Goal: Information Seeking & Learning: Learn about a topic

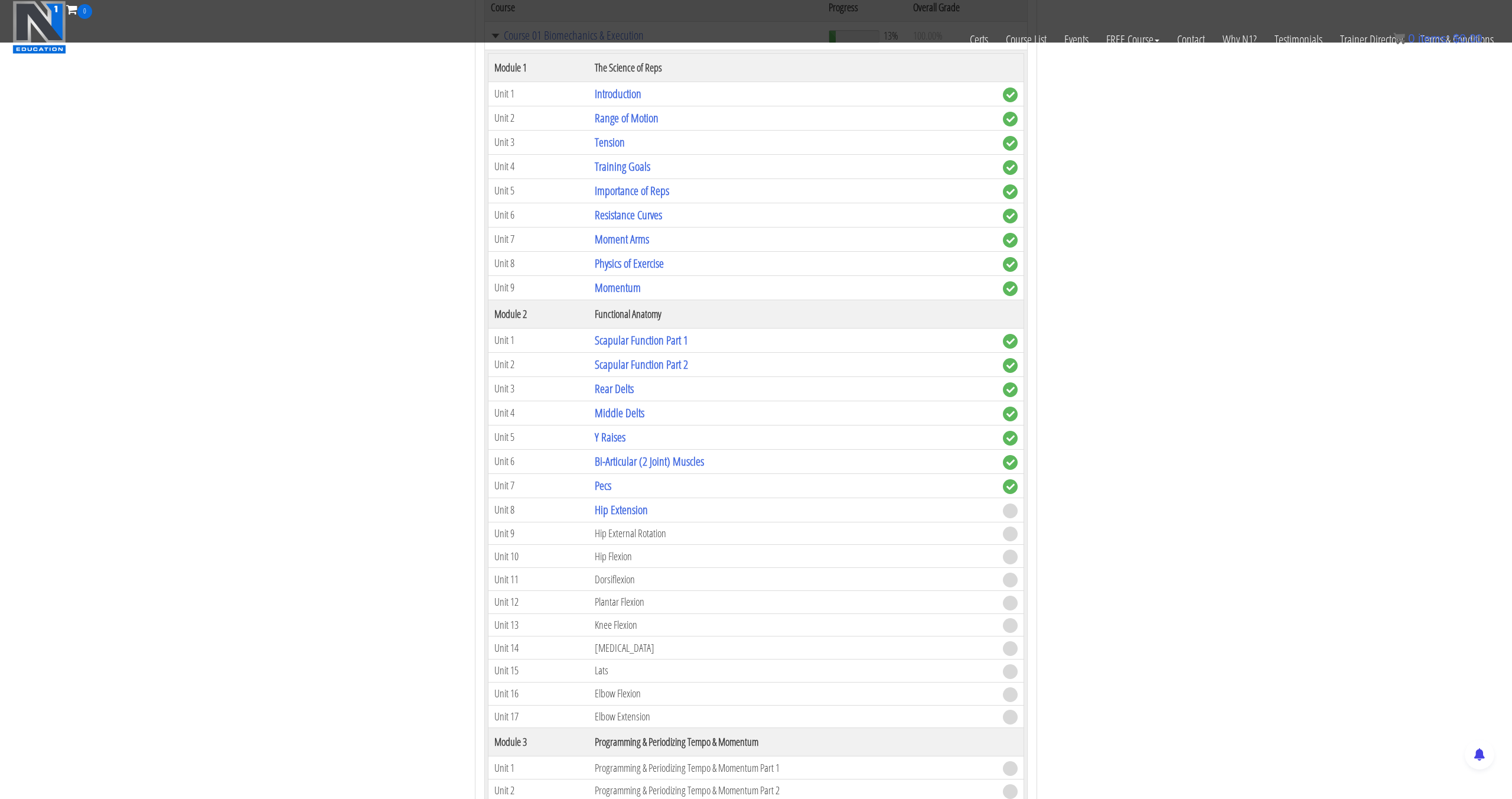
scroll to position [525, 0]
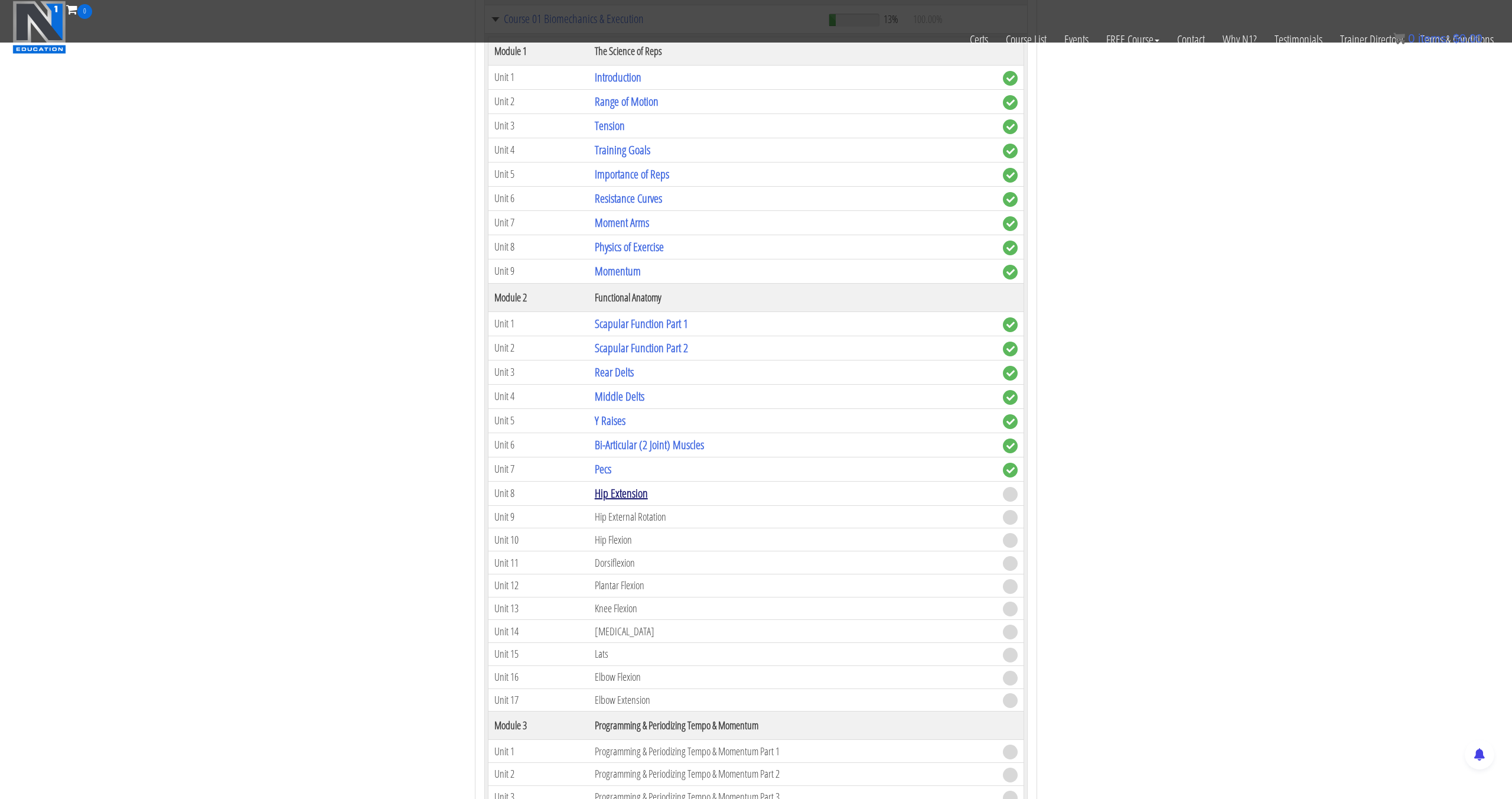
click at [622, 494] on link "Hip Extension" at bounding box center [621, 493] width 53 height 16
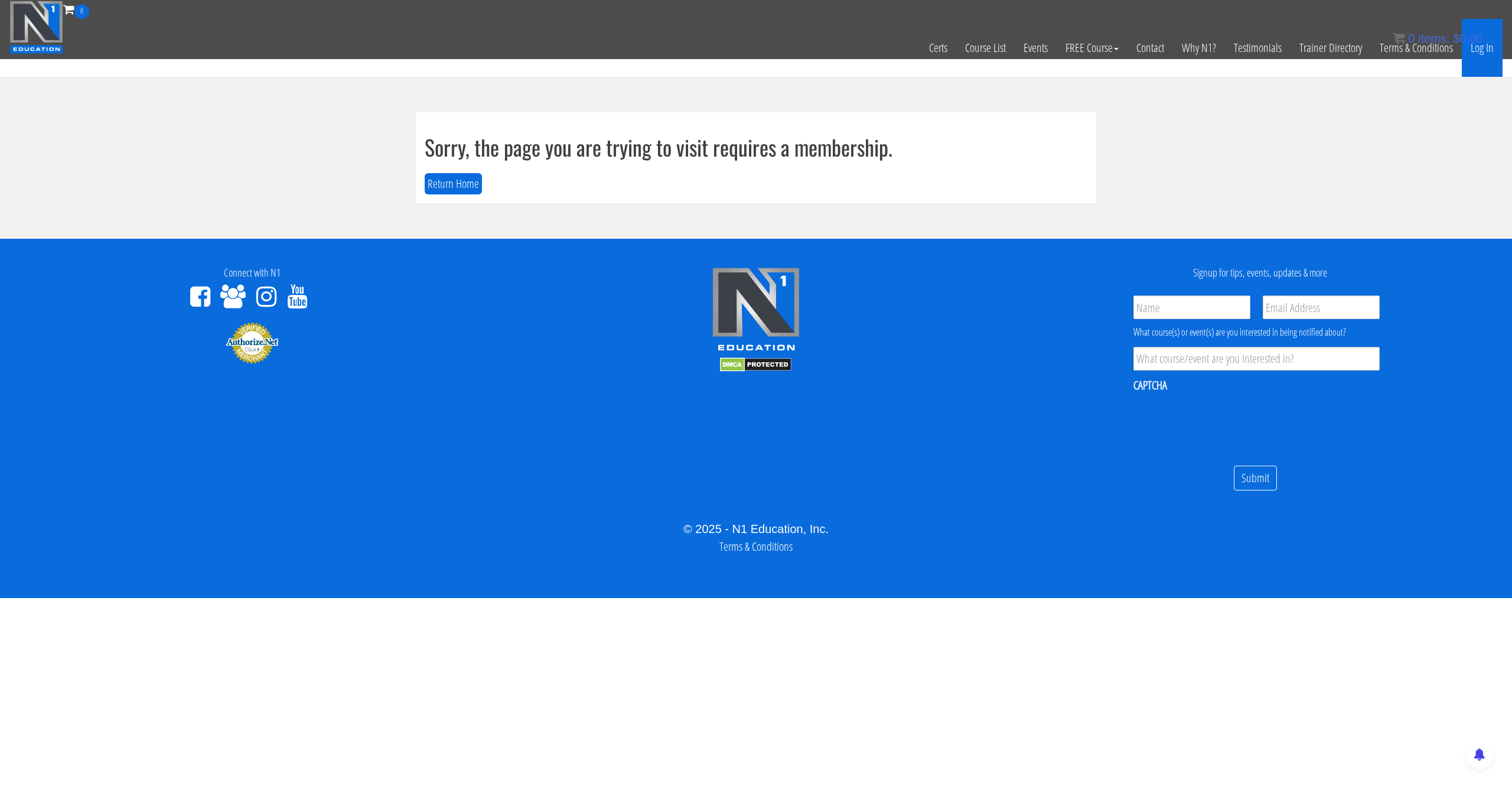
click at [1491, 46] on link "Log In" at bounding box center [1482, 48] width 41 height 58
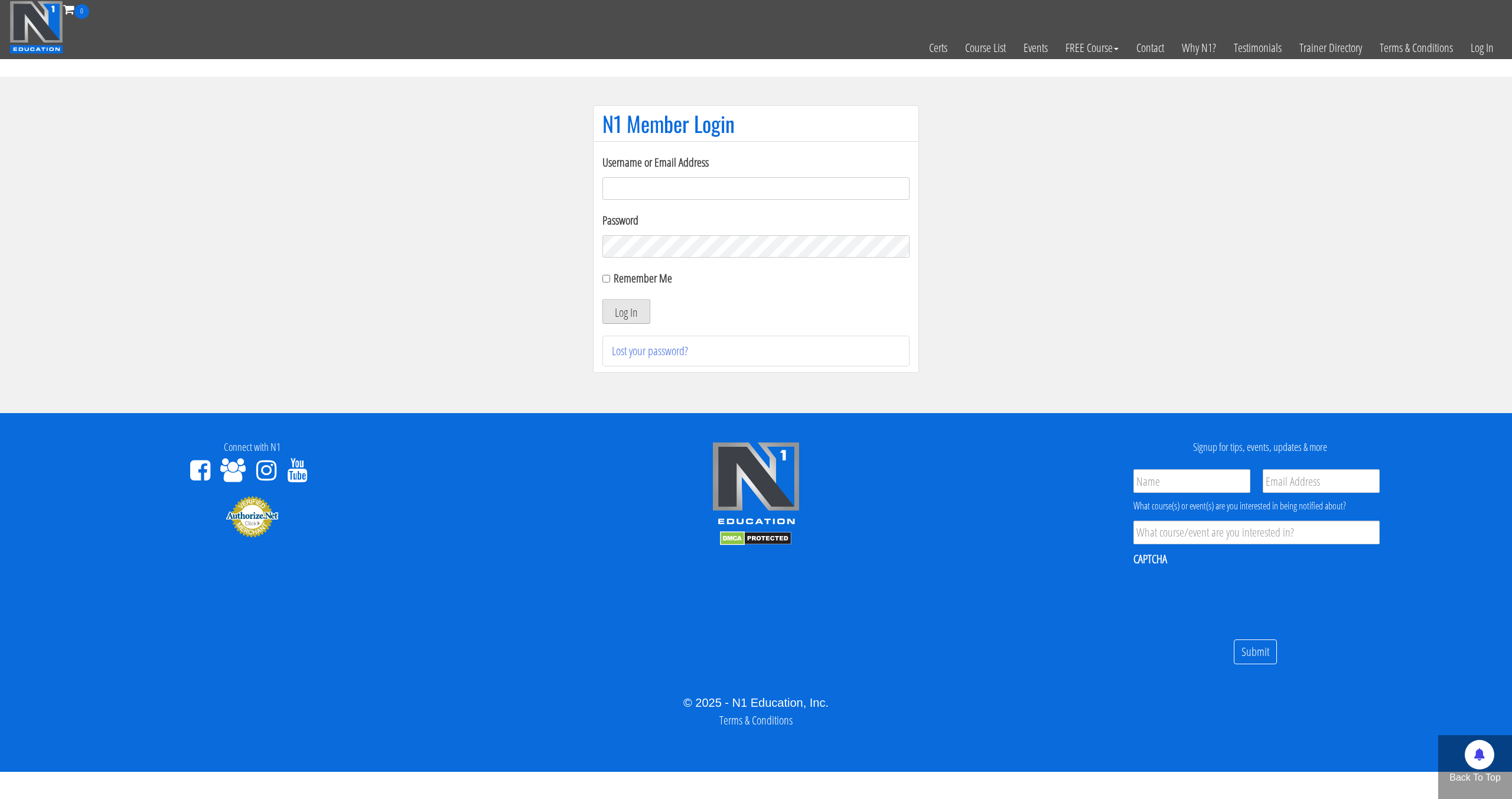
type input "pinedaa24@gmail.com"
click at [641, 308] on button "Log In" at bounding box center [626, 311] width 48 height 25
click at [635, 315] on button "Log In" at bounding box center [626, 311] width 48 height 25
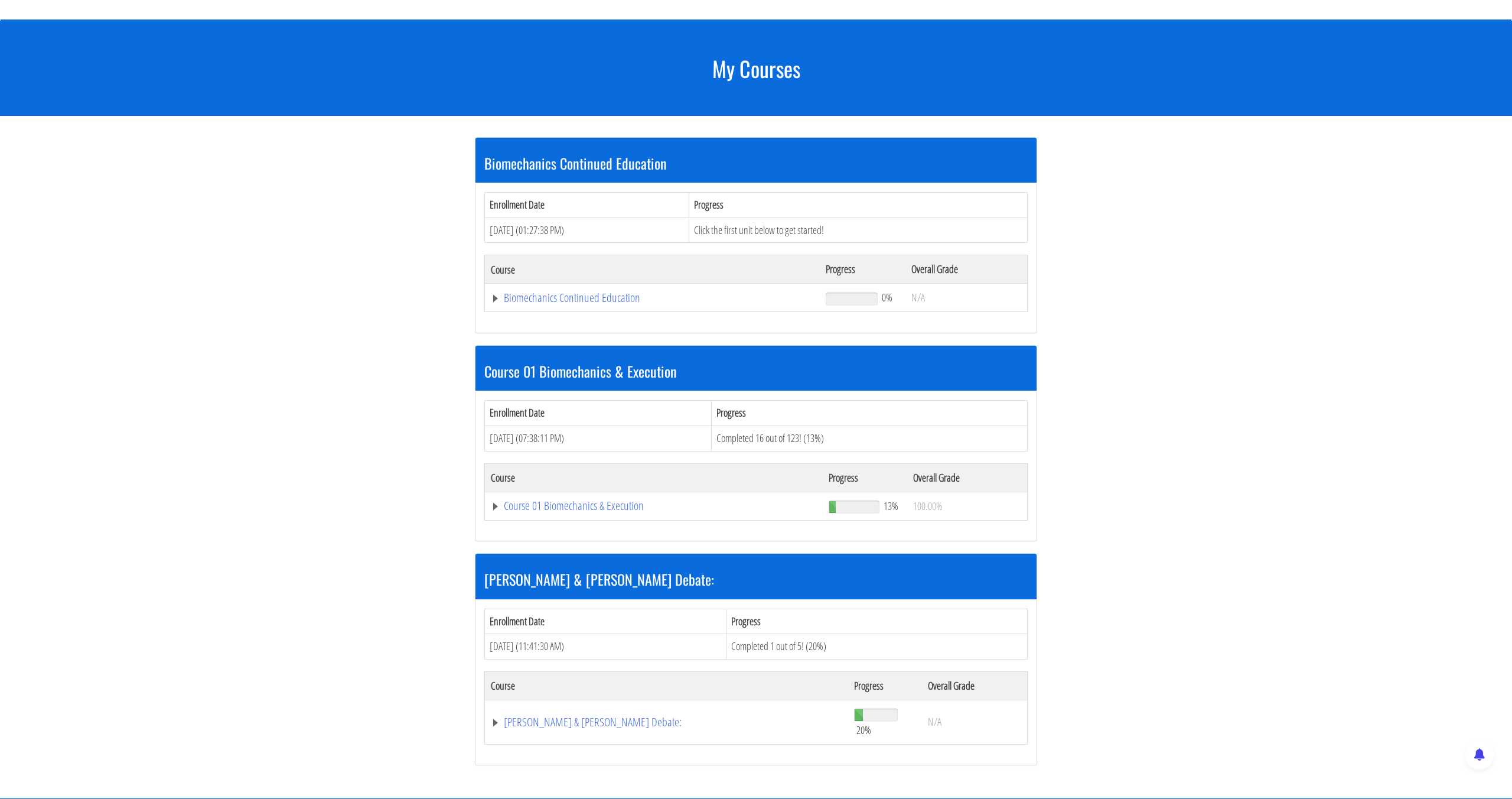
scroll to position [108, 0]
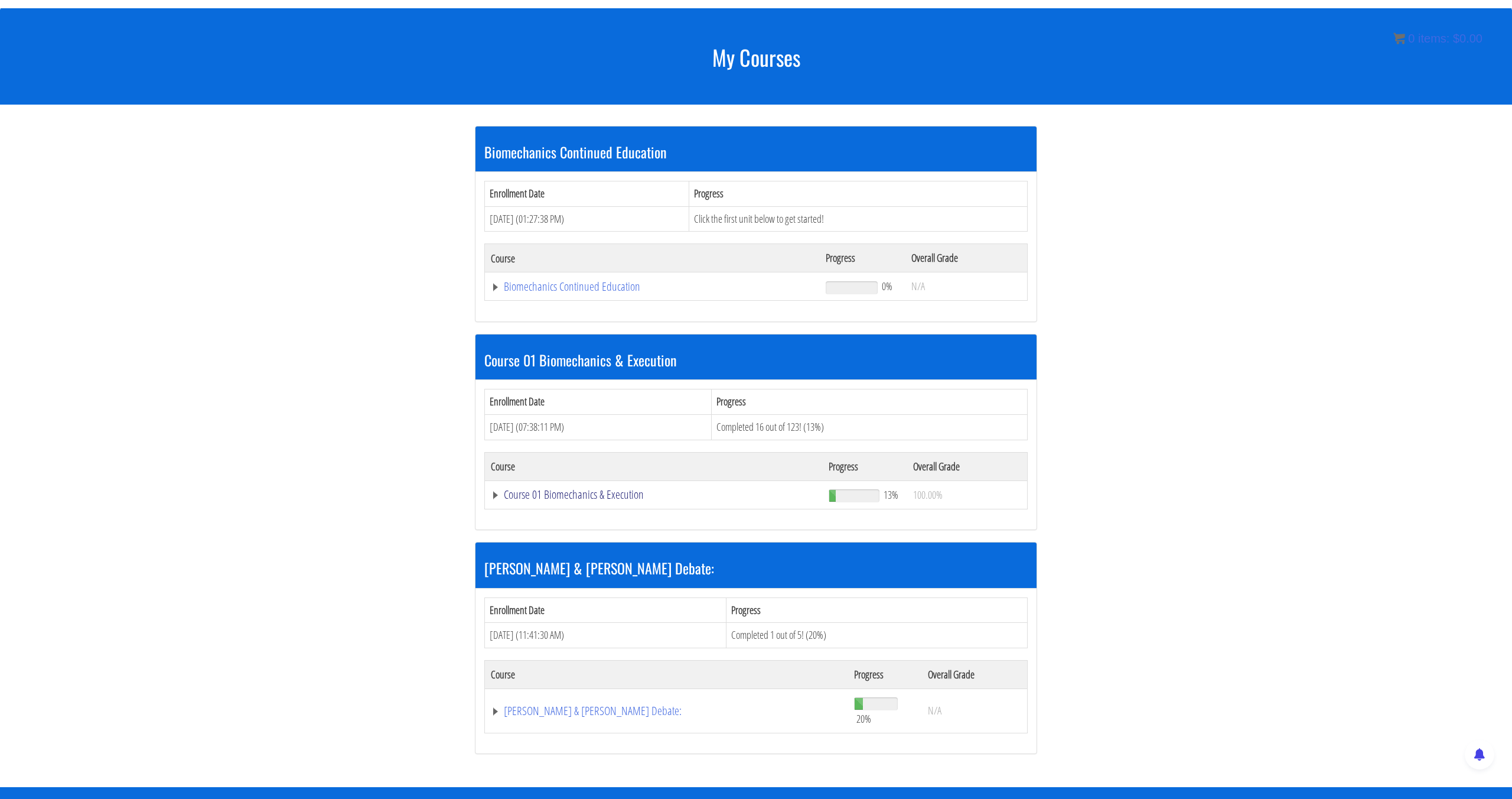
click at [616, 293] on link "Course 01 Biomechanics & Execution" at bounding box center [652, 286] width 323 height 12
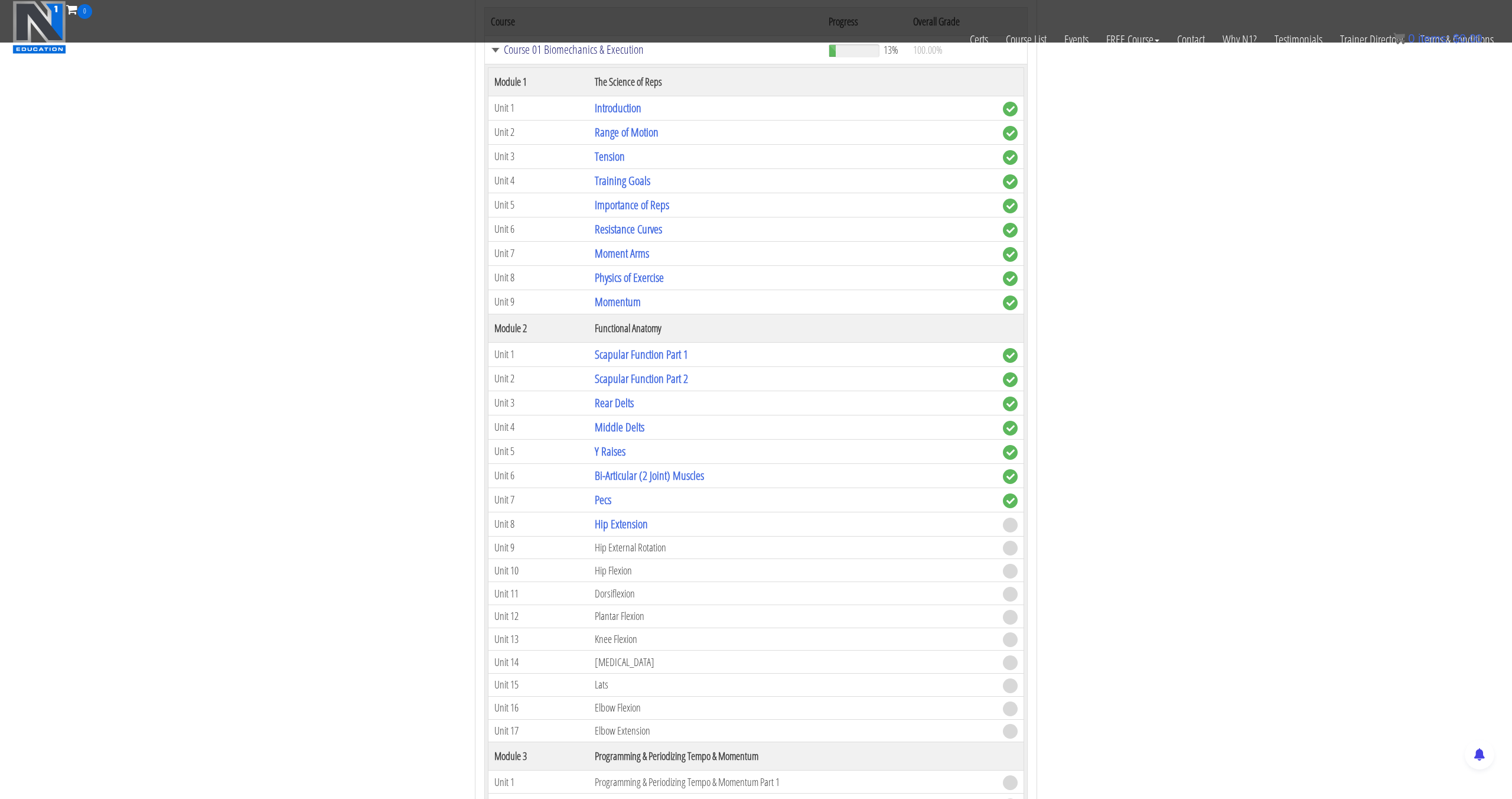
scroll to position [608, 0]
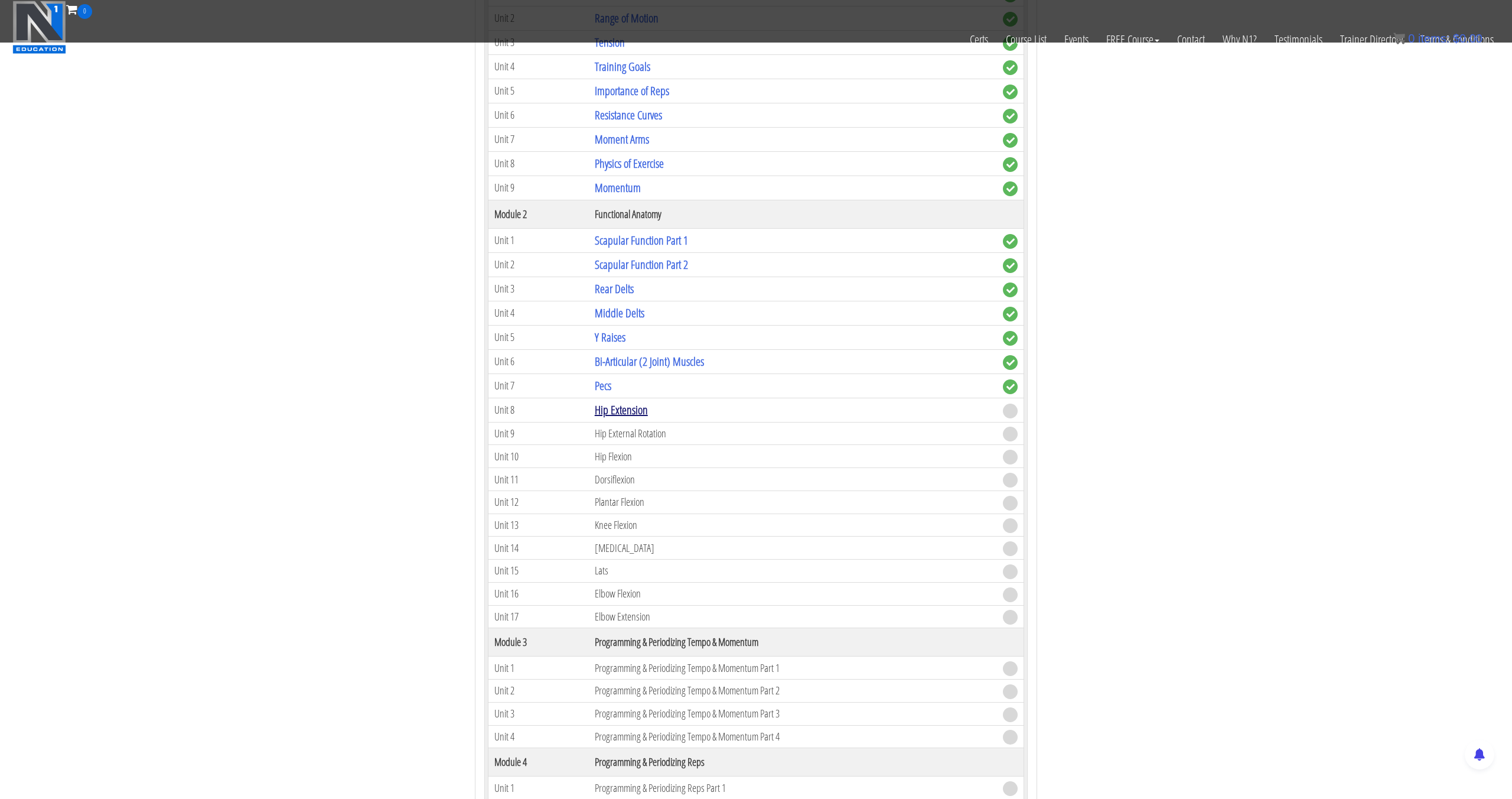
click at [624, 403] on link "Hip Extension" at bounding box center [621, 410] width 53 height 16
click at [623, 403] on link "Hip Extension" at bounding box center [621, 410] width 53 height 16
click at [624, 405] on link "Hip Extension" at bounding box center [621, 410] width 53 height 16
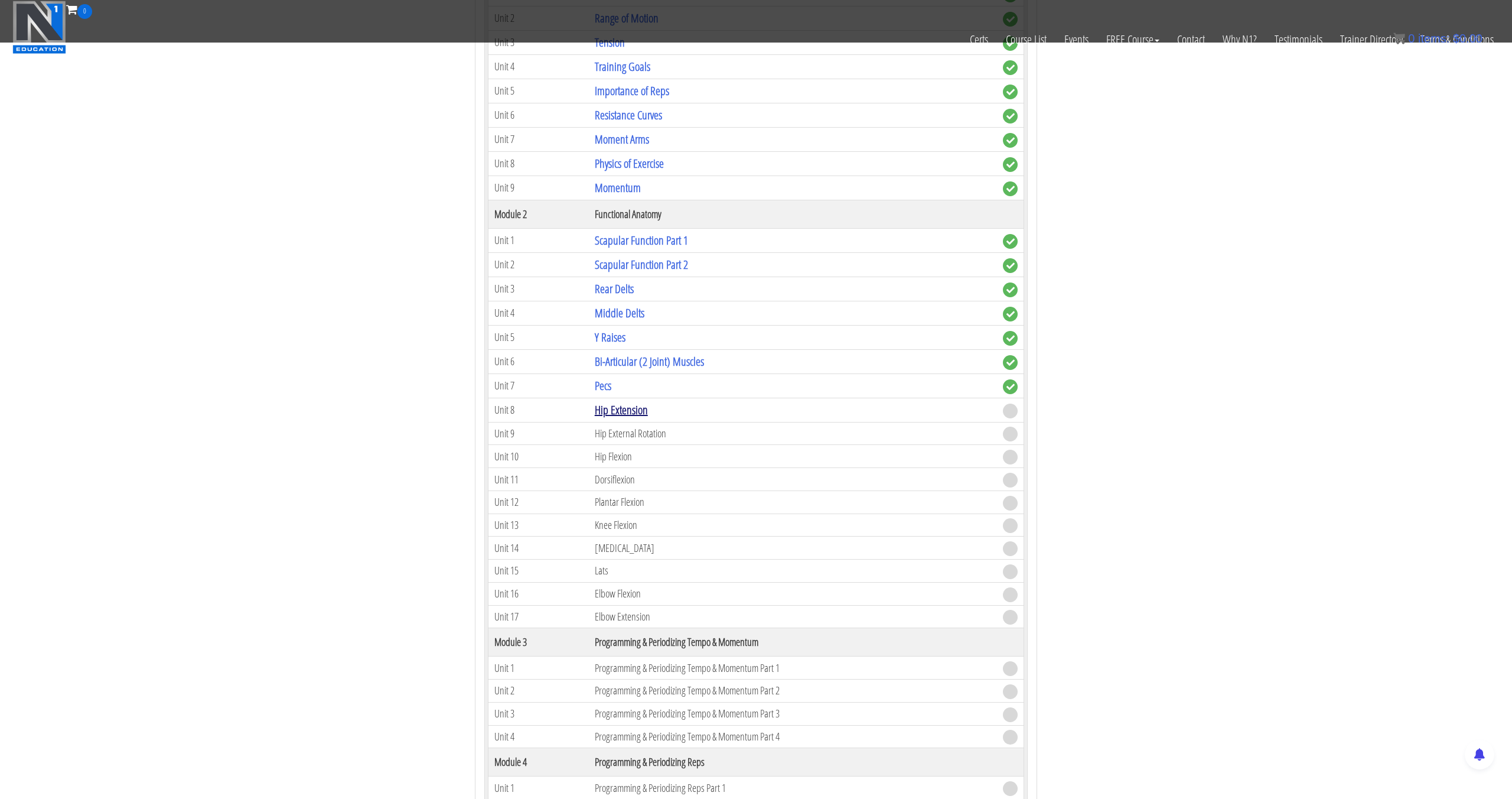
scroll to position [607, 0]
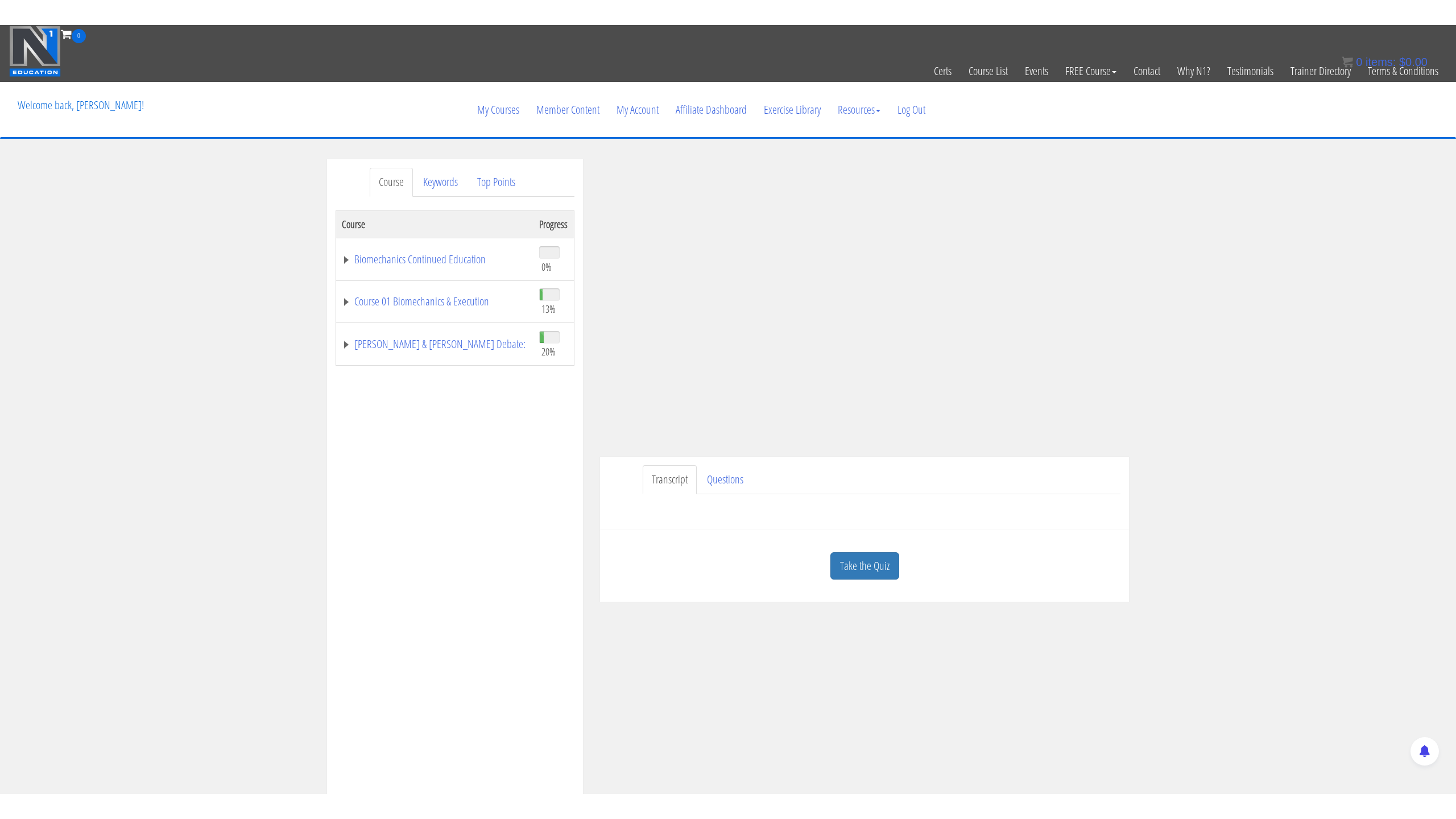
scroll to position [2, 0]
